Goal: Transaction & Acquisition: Obtain resource

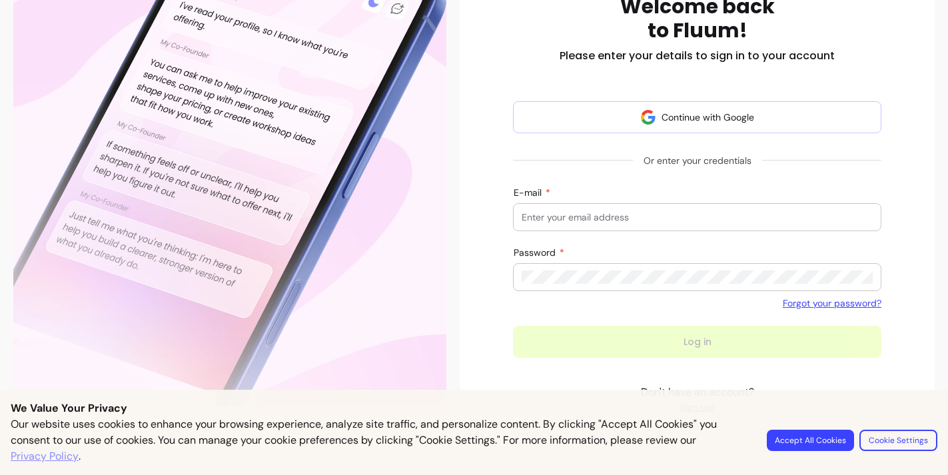
scroll to position [226, 0]
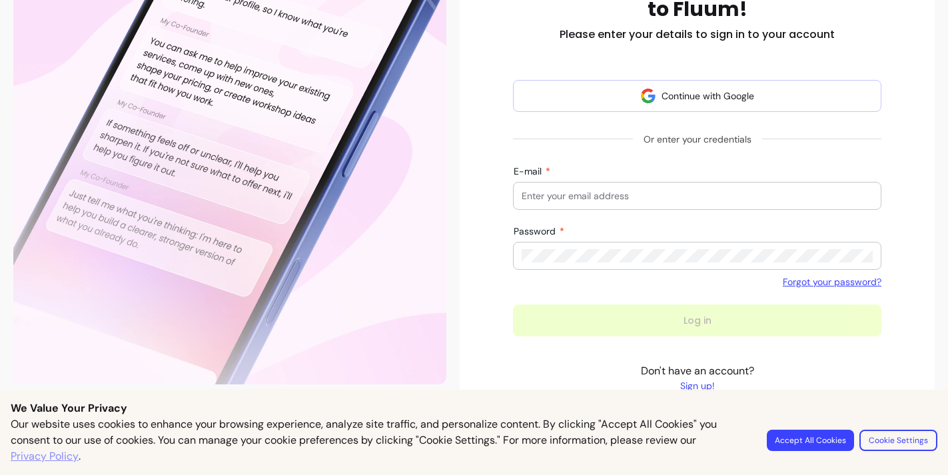
click at [706, 381] on link "Sign up!" at bounding box center [697, 385] width 113 height 13
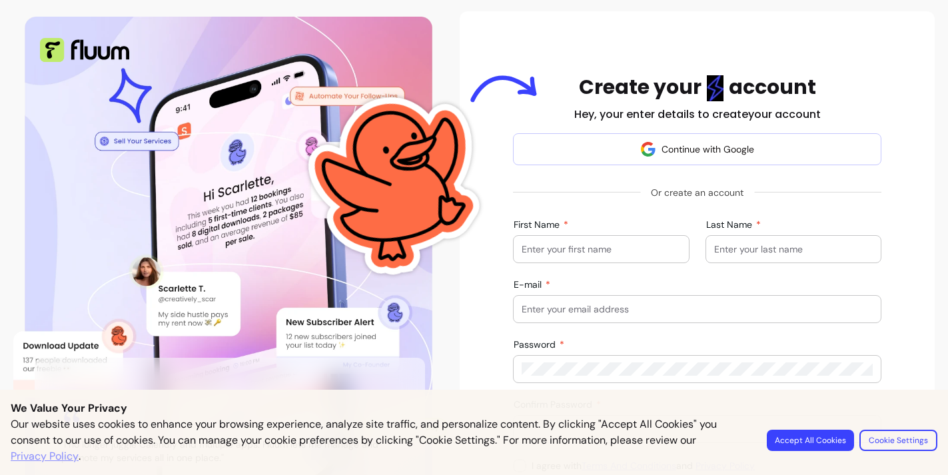
scroll to position [70, 0]
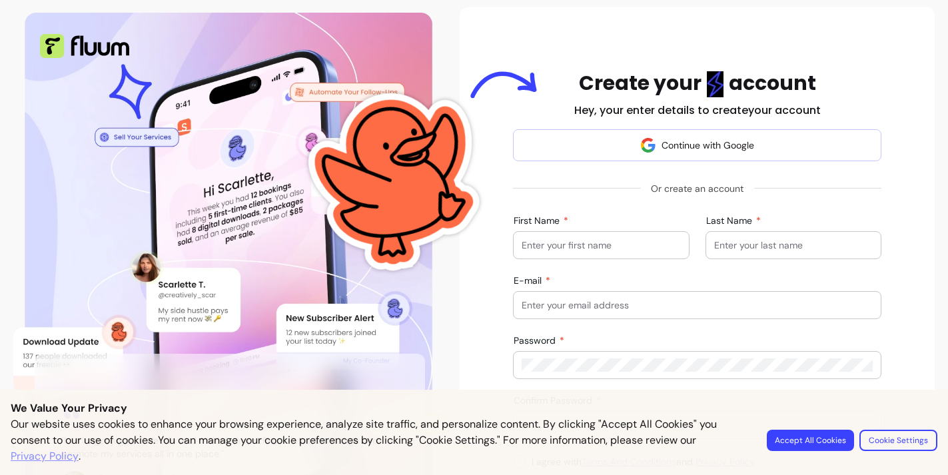
click at [586, 243] on input "First Name" at bounding box center [601, 245] width 159 height 13
type input "Crystal"
type input "Grant"
type input "[EMAIL_ADDRESS][DOMAIN_NAME]"
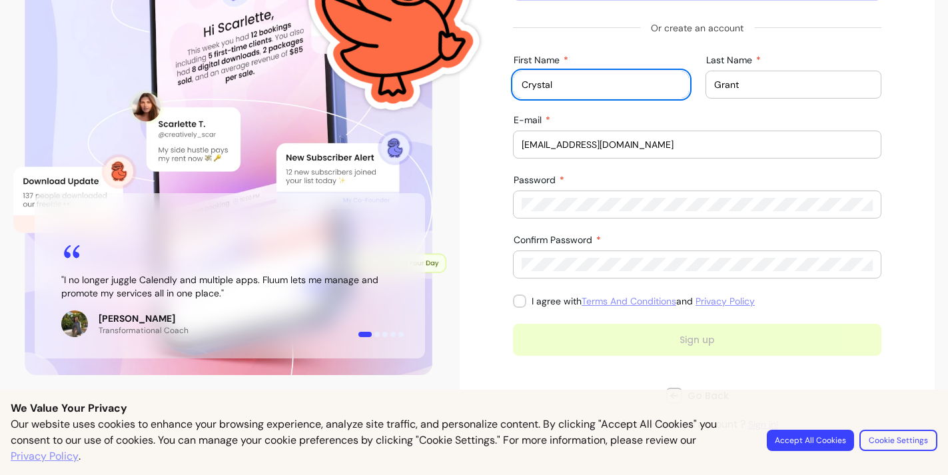
scroll to position [265, 0]
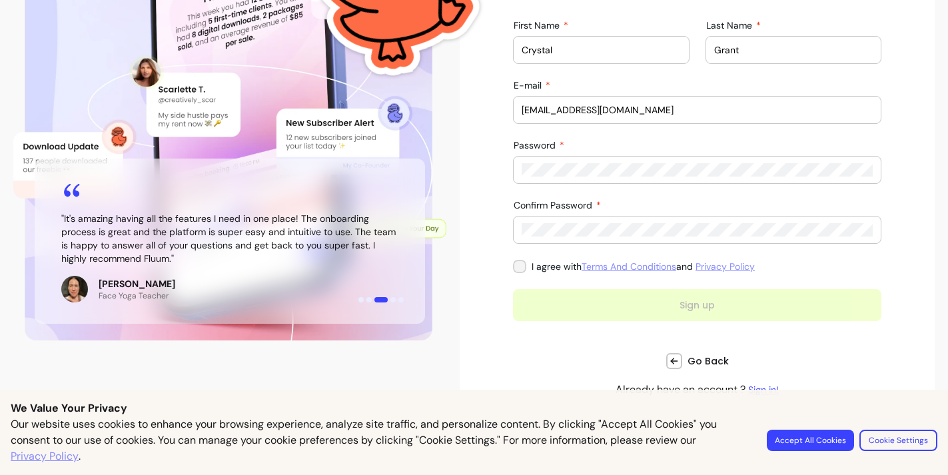
click at [519, 266] on label "I agree with Terms And Conditions and Privacy Policy" at bounding box center [634, 267] width 253 height 24
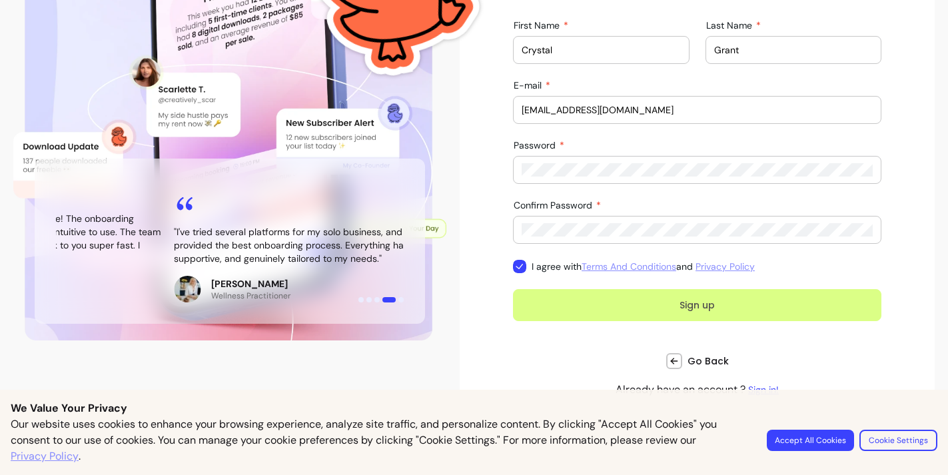
click at [712, 314] on button "Sign up" at bounding box center [697, 305] width 369 height 32
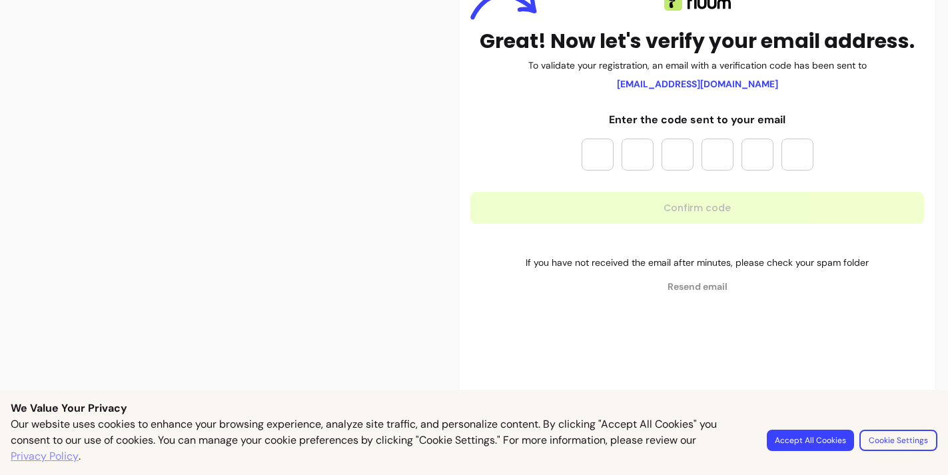
scroll to position [149, 0]
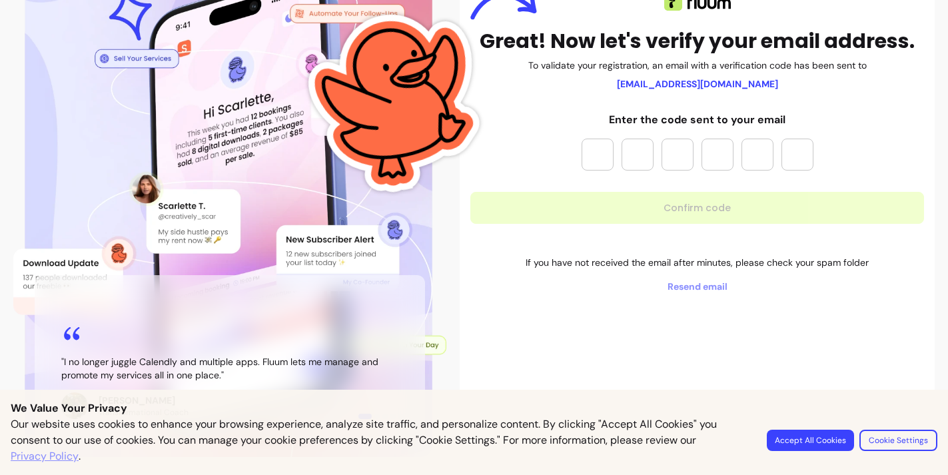
click at [591, 152] on input "Please enter OTP character 1" at bounding box center [598, 155] width 32 height 32
paste input "*"
type input "*"
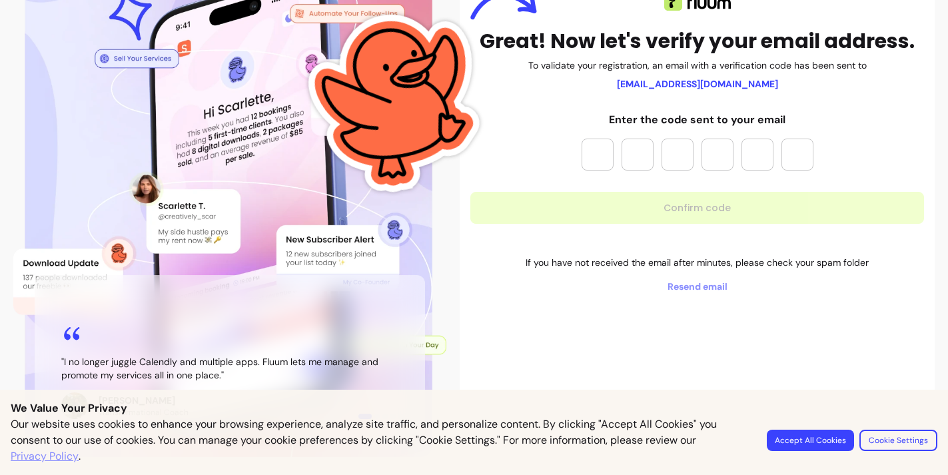
type input "*"
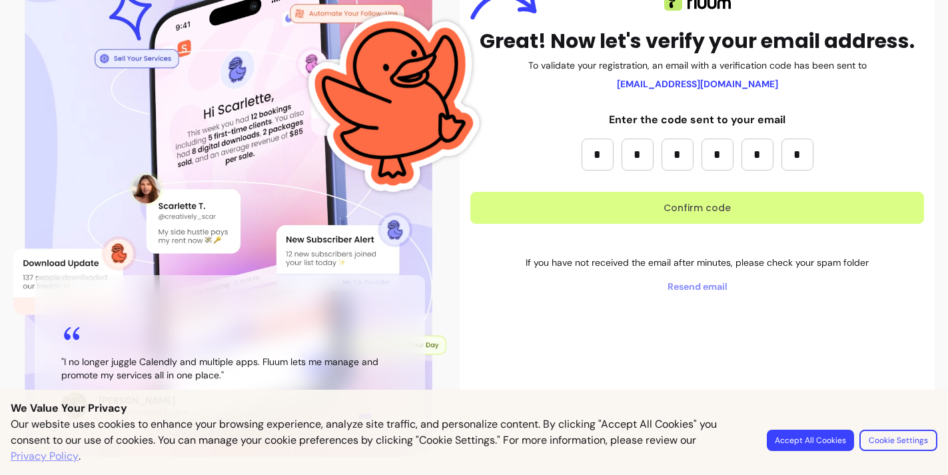
click at [694, 211] on button "Confirm code" at bounding box center [698, 208] width 454 height 32
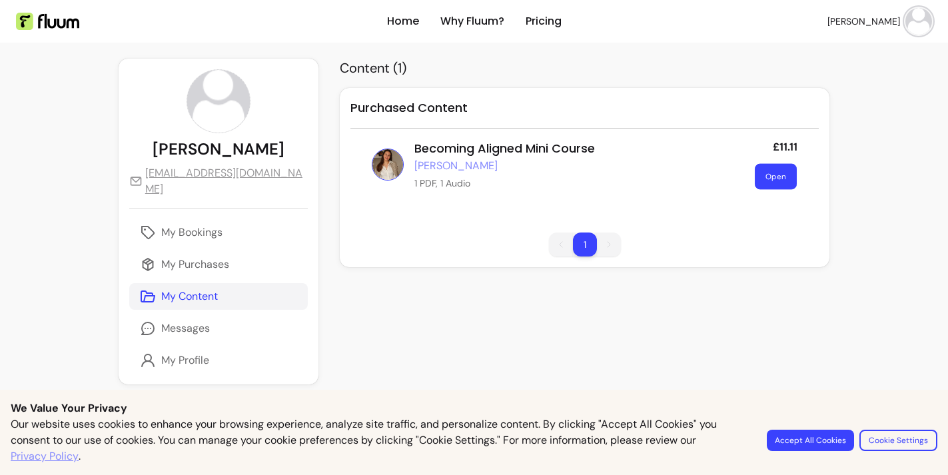
click at [777, 177] on button "Open" at bounding box center [776, 177] width 42 height 26
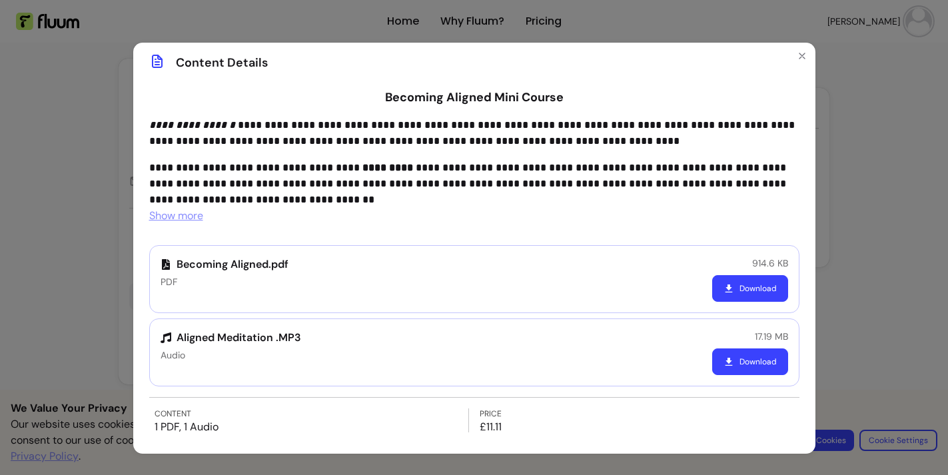
scroll to position [19, 0]
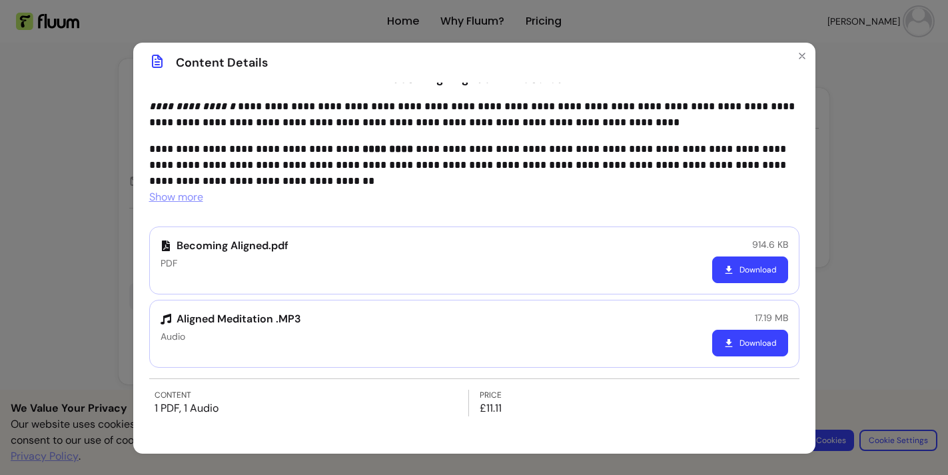
click at [769, 269] on button "Download" at bounding box center [750, 270] width 76 height 27
click at [745, 345] on button "Download" at bounding box center [750, 343] width 76 height 27
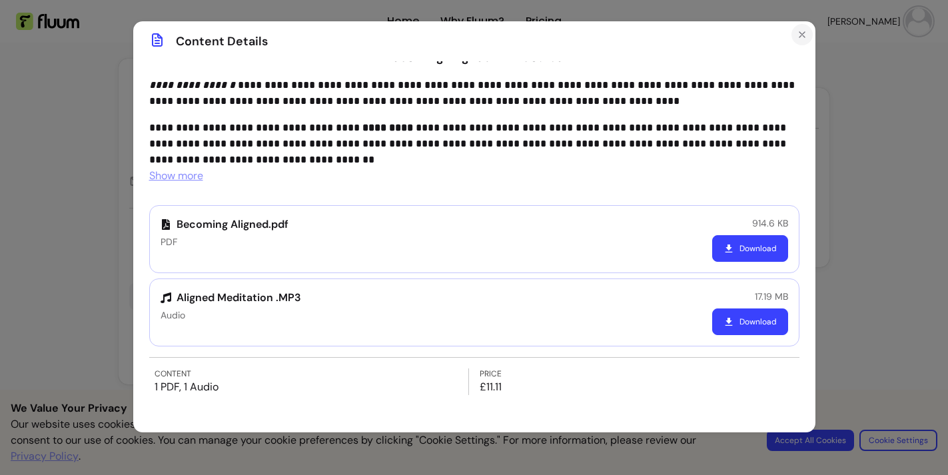
click at [805, 33] on icon "Close" at bounding box center [802, 34] width 11 height 11
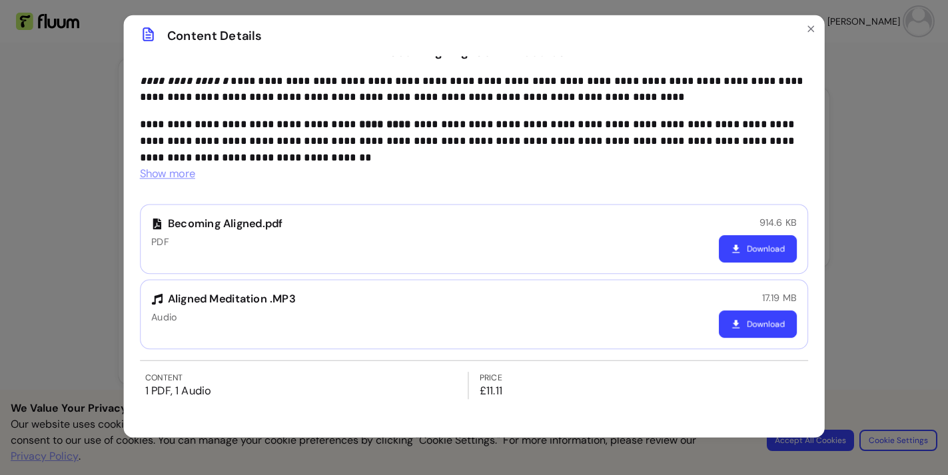
scroll to position [0, 0]
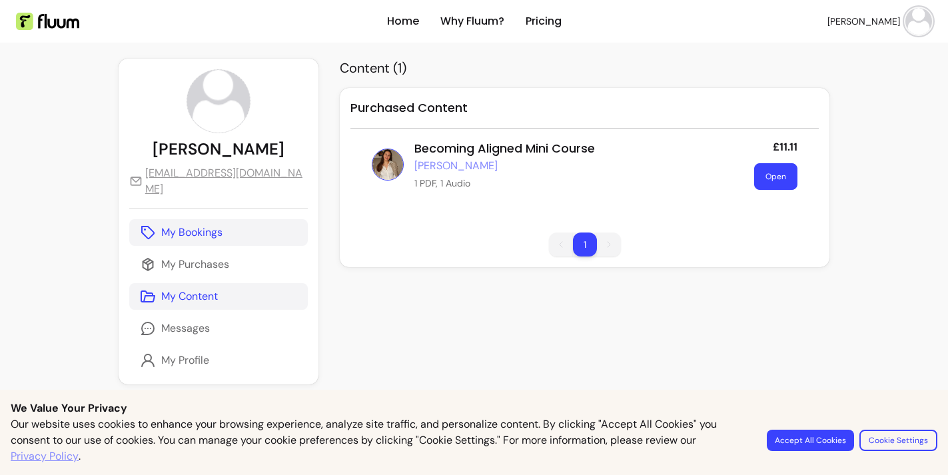
click at [175, 225] on link "My Bookings" at bounding box center [218, 232] width 179 height 27
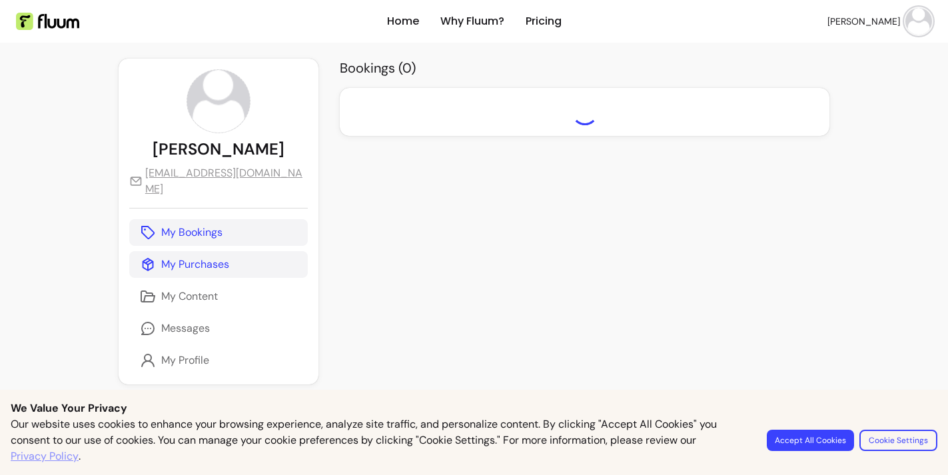
click at [165, 257] on p "My Purchases" at bounding box center [195, 265] width 68 height 16
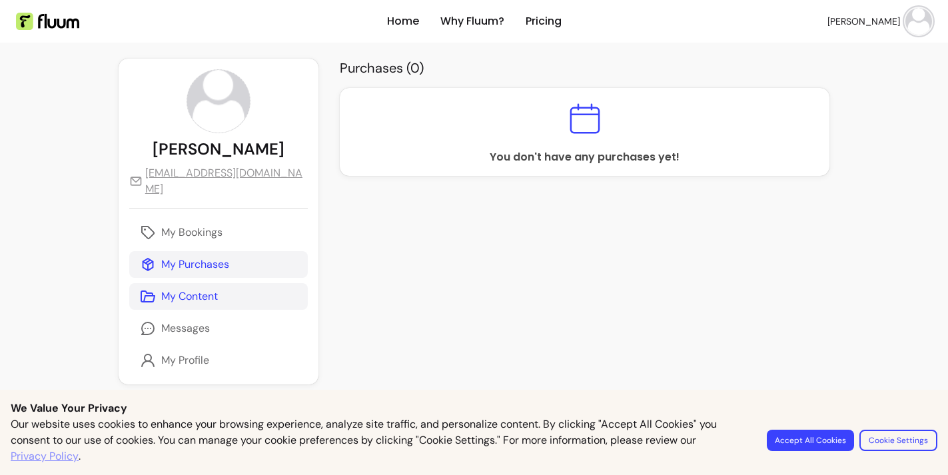
click at [188, 289] on p "My Content" at bounding box center [189, 297] width 57 height 16
